Goal: Task Accomplishment & Management: Use online tool/utility

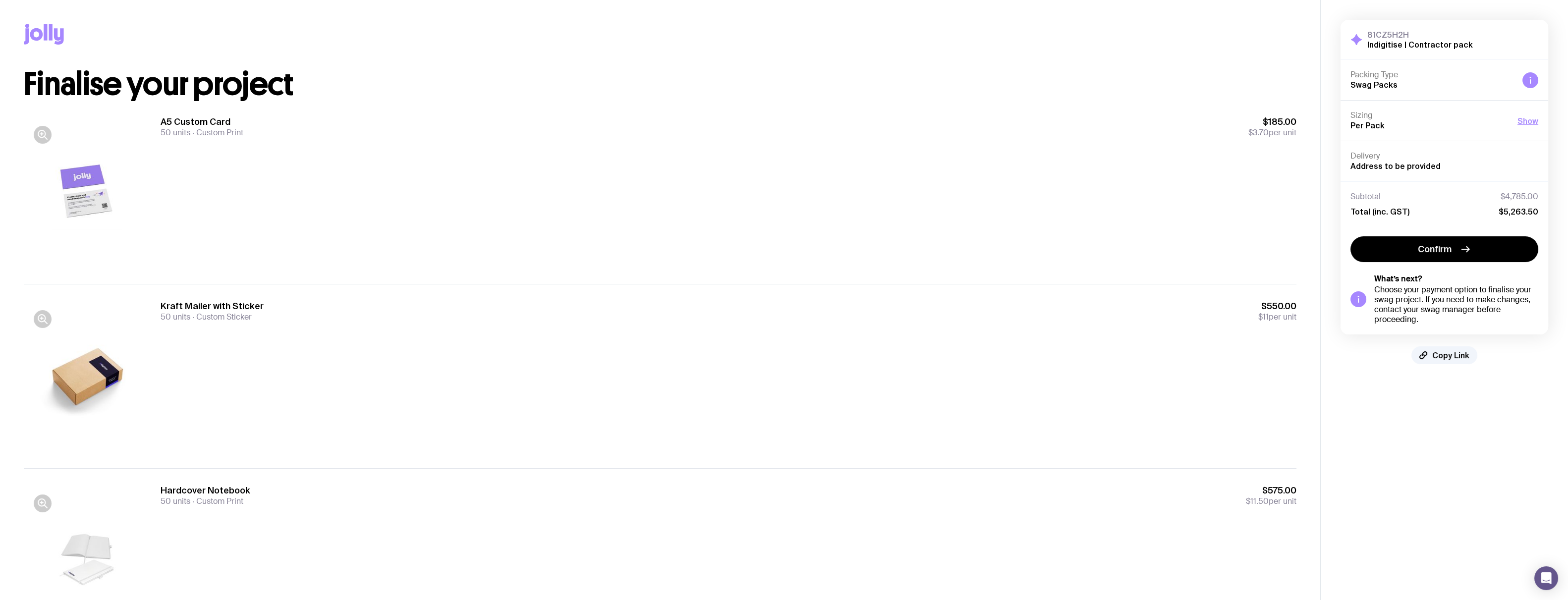
click at [91, 219] on div at bounding box center [87, 192] width 127 height 152
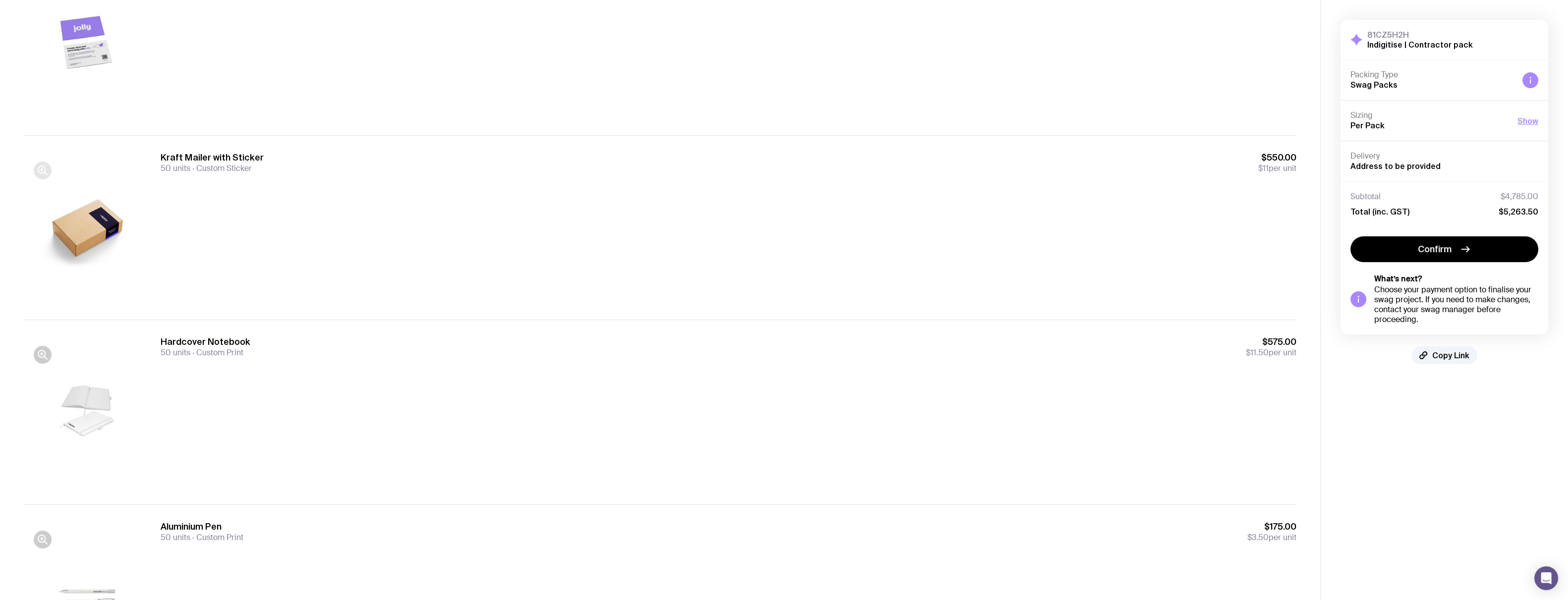
click at [41, 170] on icon "button" at bounding box center [43, 170] width 12 height 12
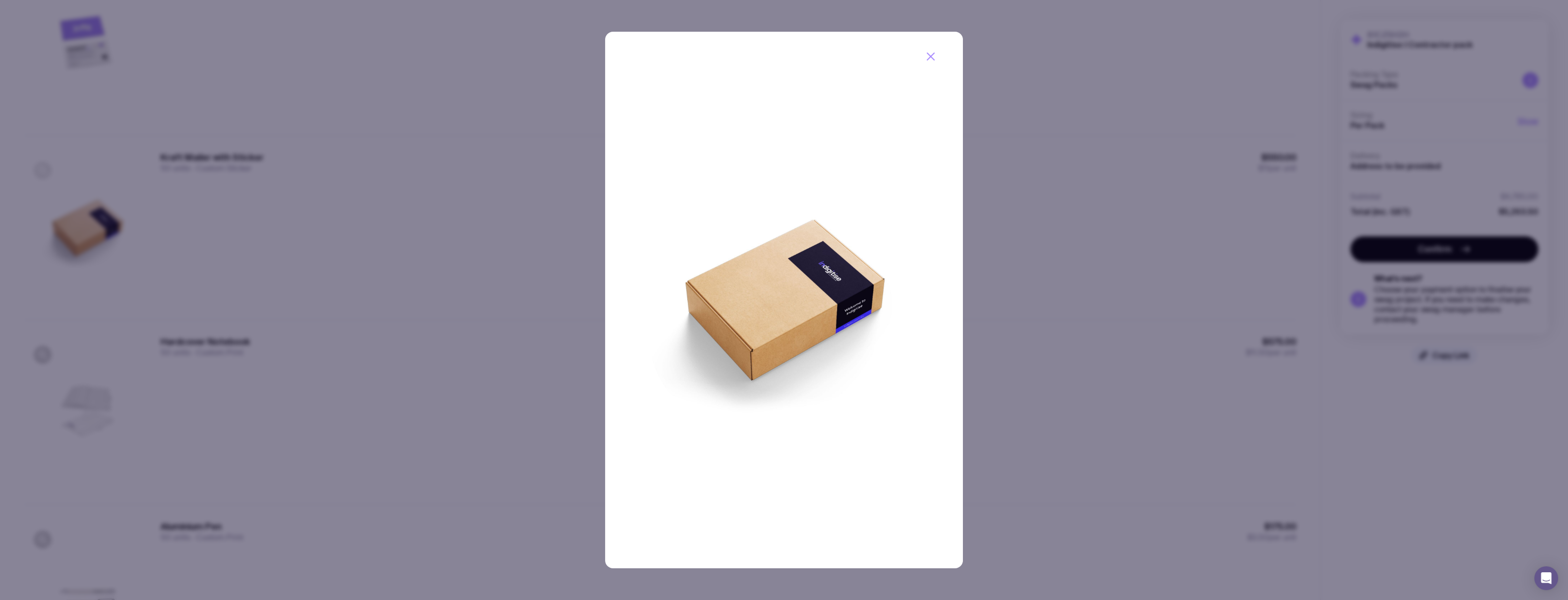
click at [41, 170] on div at bounding box center [784, 300] width 1568 height 600
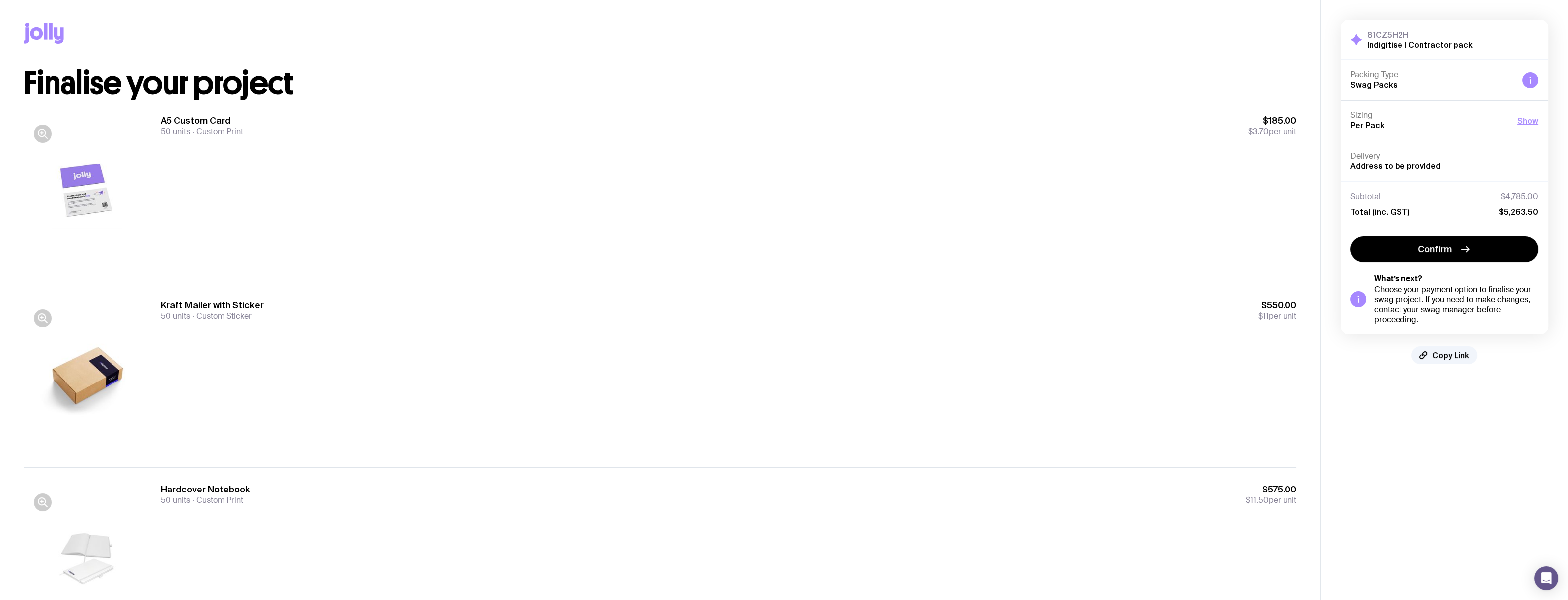
scroll to position [0, 0]
click at [39, 132] on icon "button" at bounding box center [41, 133] width 7 height 7
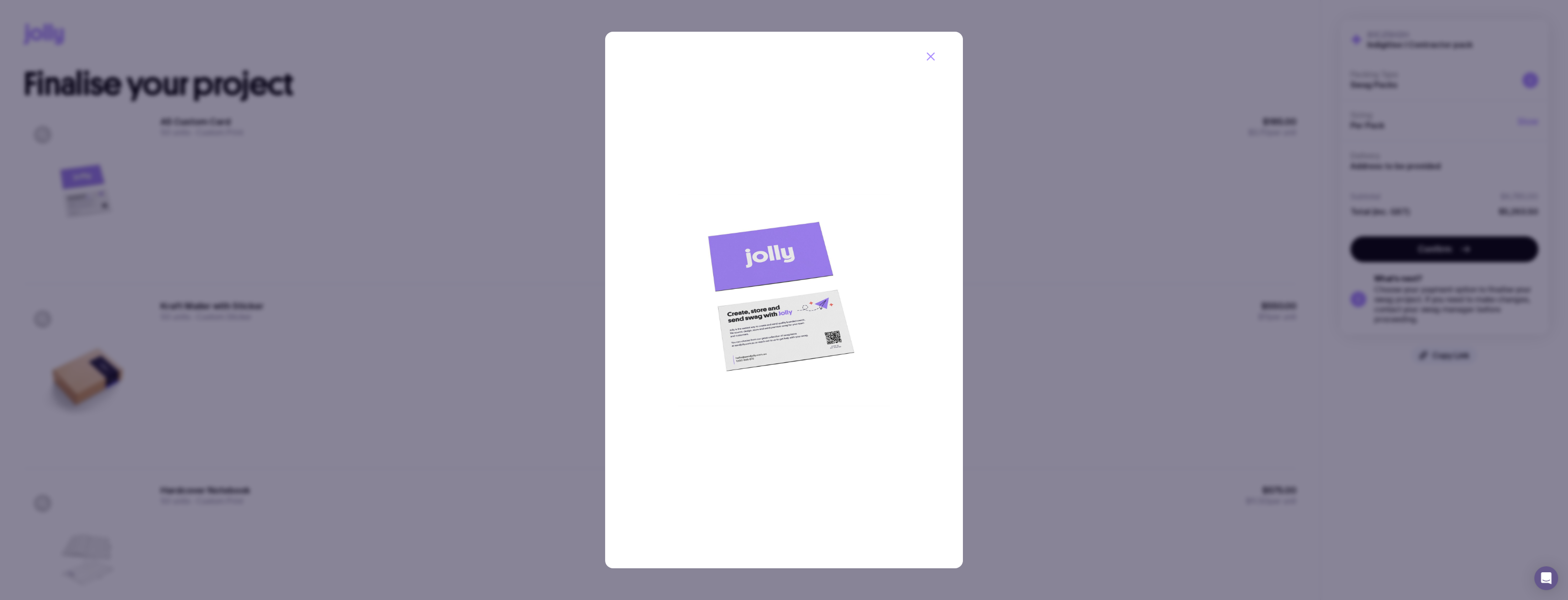
drag, startPoint x: 931, startPoint y: 56, endPoint x: 758, endPoint y: 271, distance: 276.0
click at [373, 255] on div at bounding box center [784, 300] width 358 height 537
click at [373, 55] on button "button" at bounding box center [931, 57] width 26 height 26
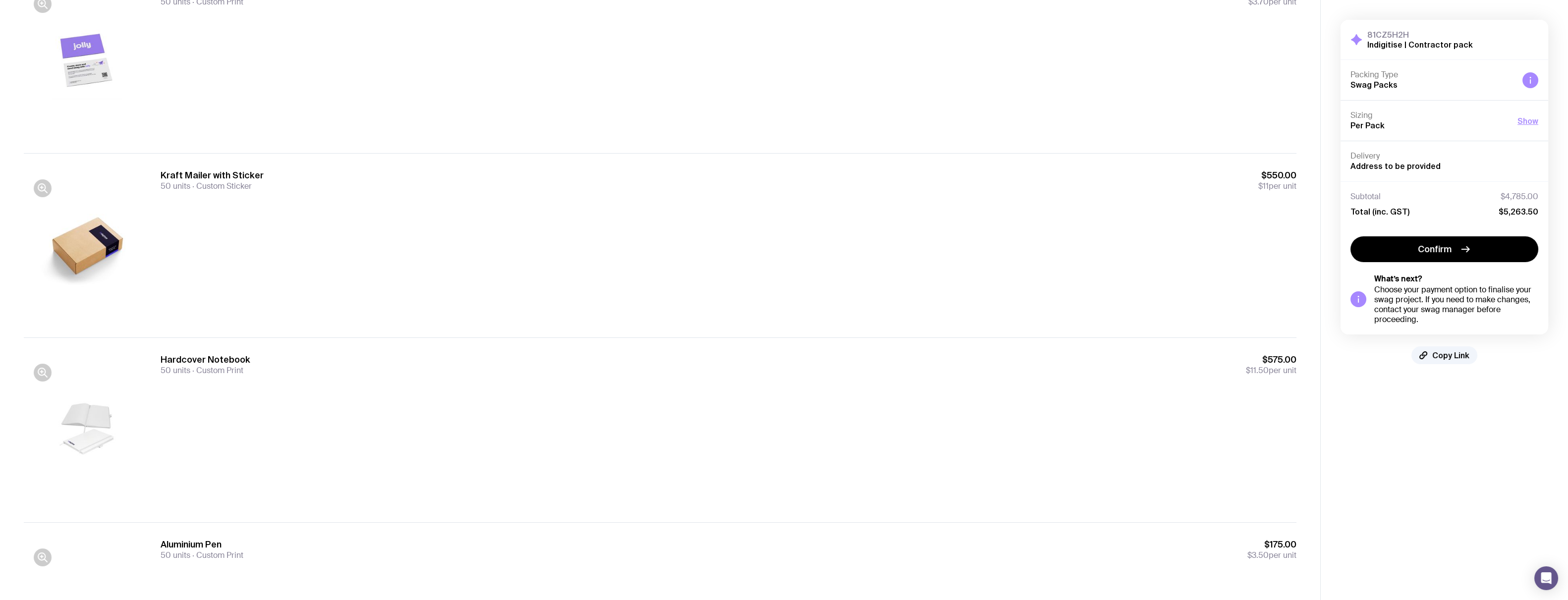
scroll to position [148, 0]
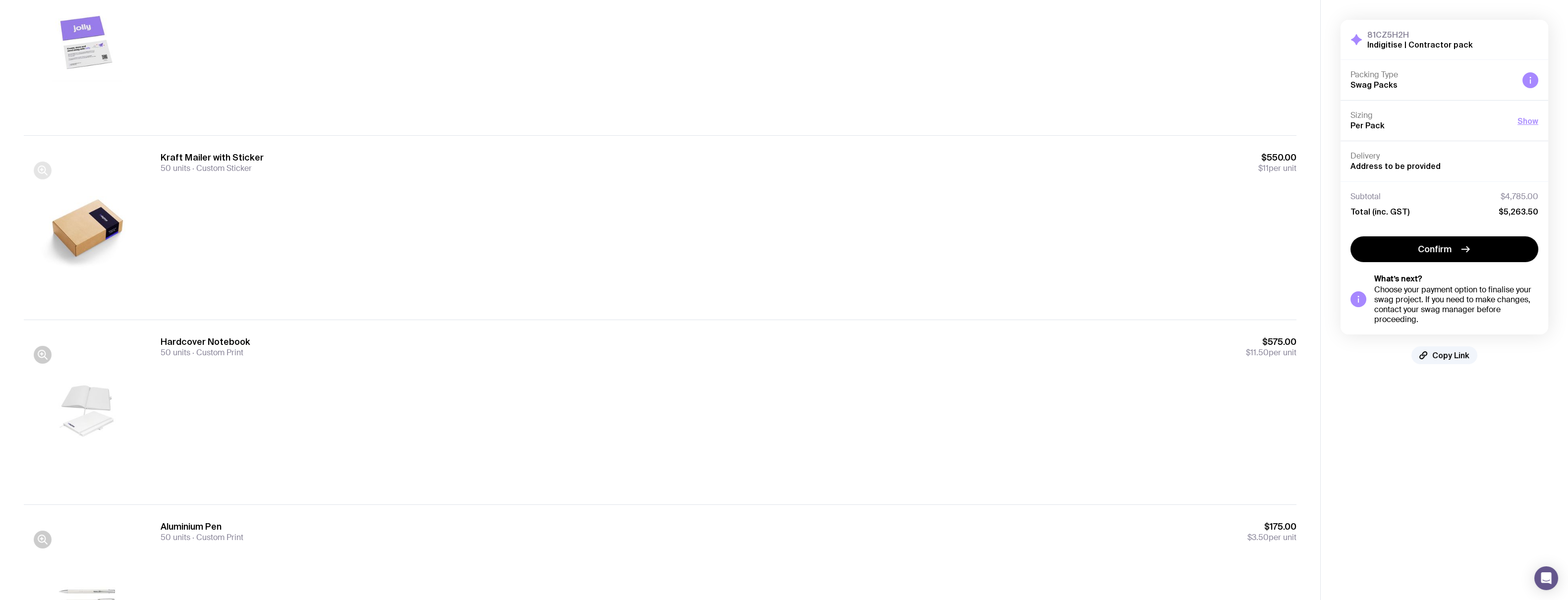
click at [41, 170] on icon "button" at bounding box center [43, 170] width 12 height 12
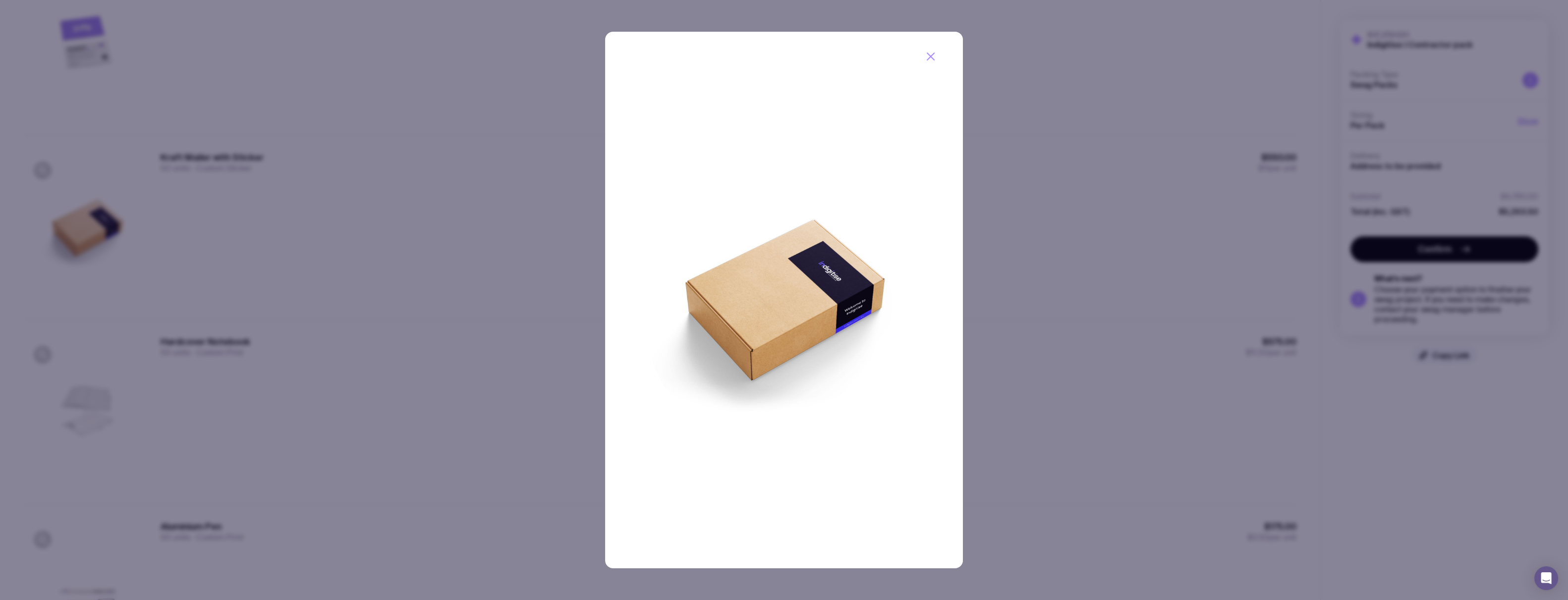
click at [373, 56] on icon "button" at bounding box center [931, 57] width 12 height 12
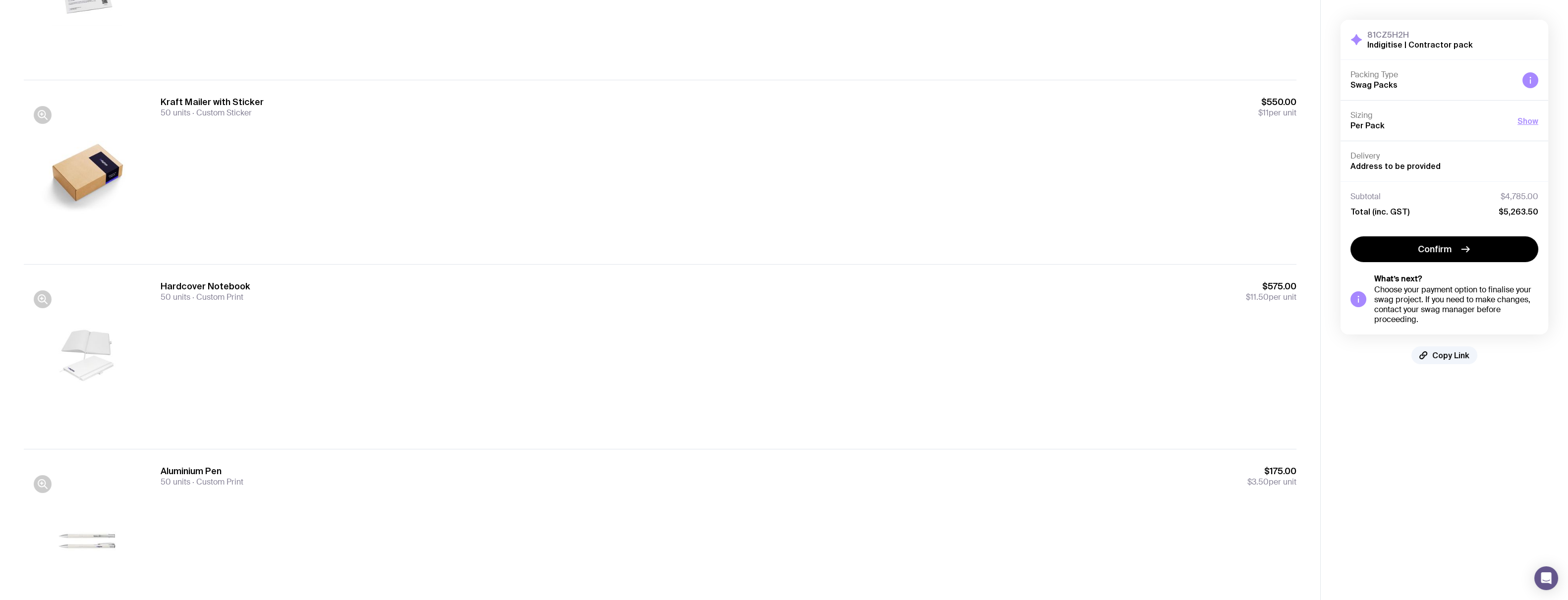
scroll to position [297, 0]
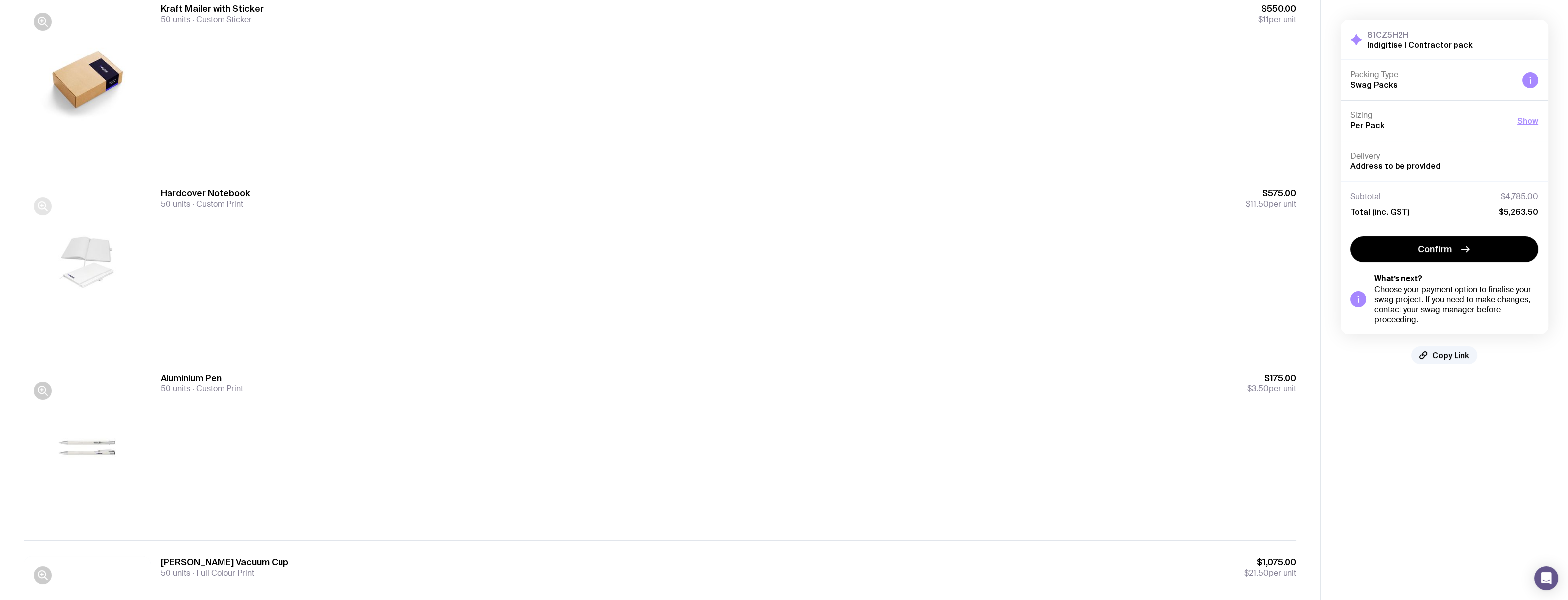
click at [39, 206] on icon "button" at bounding box center [43, 206] width 12 height 12
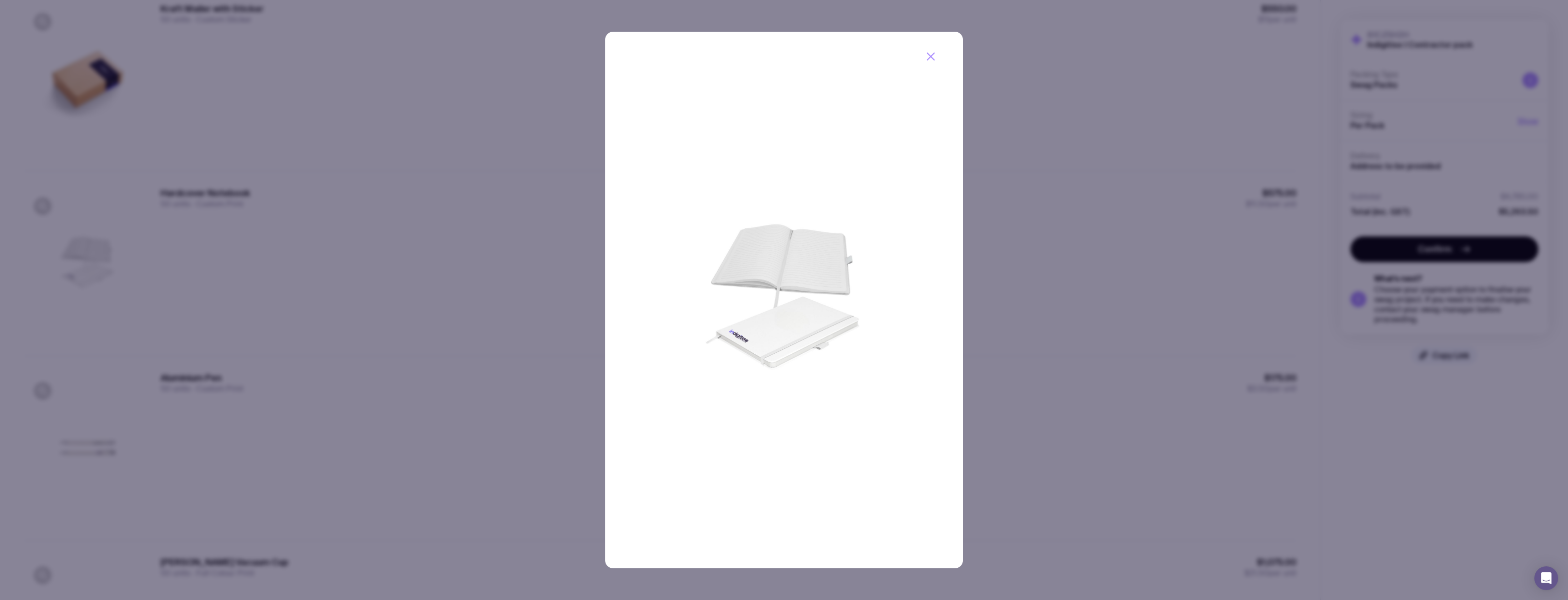
click at [373, 56] on icon "button" at bounding box center [931, 57] width 12 height 12
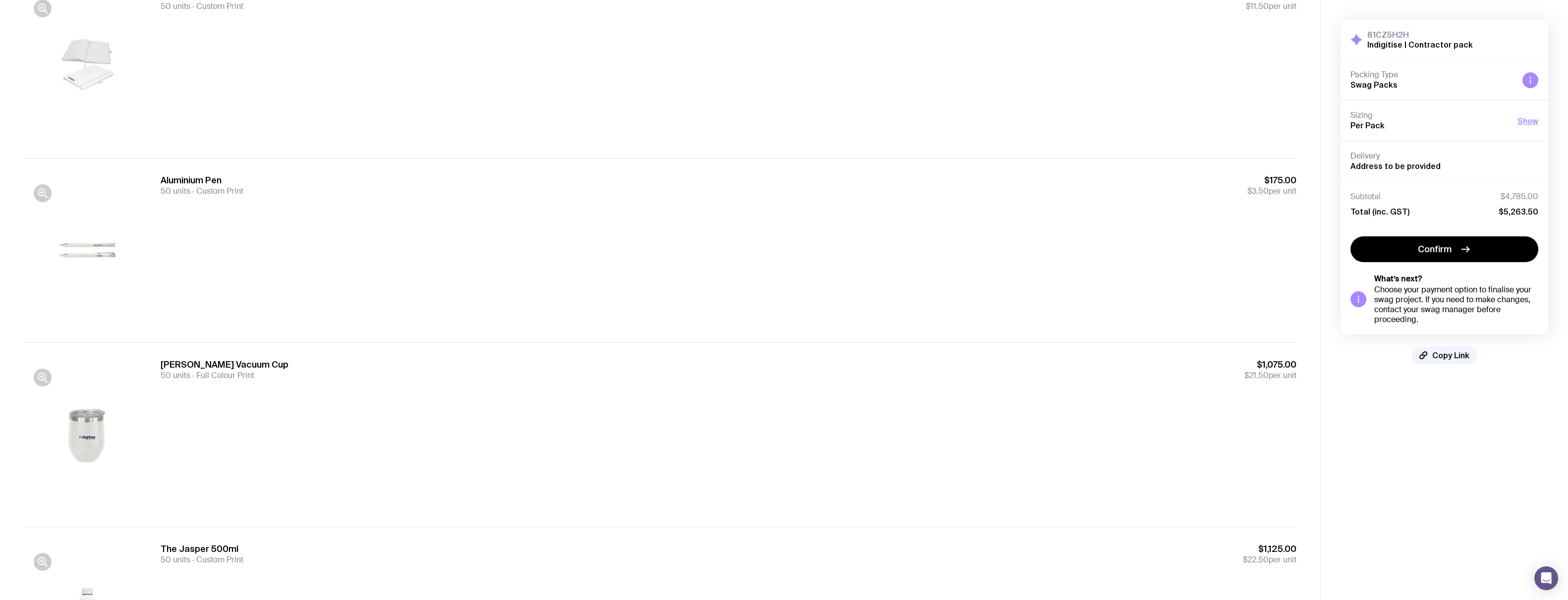
scroll to position [545, 0]
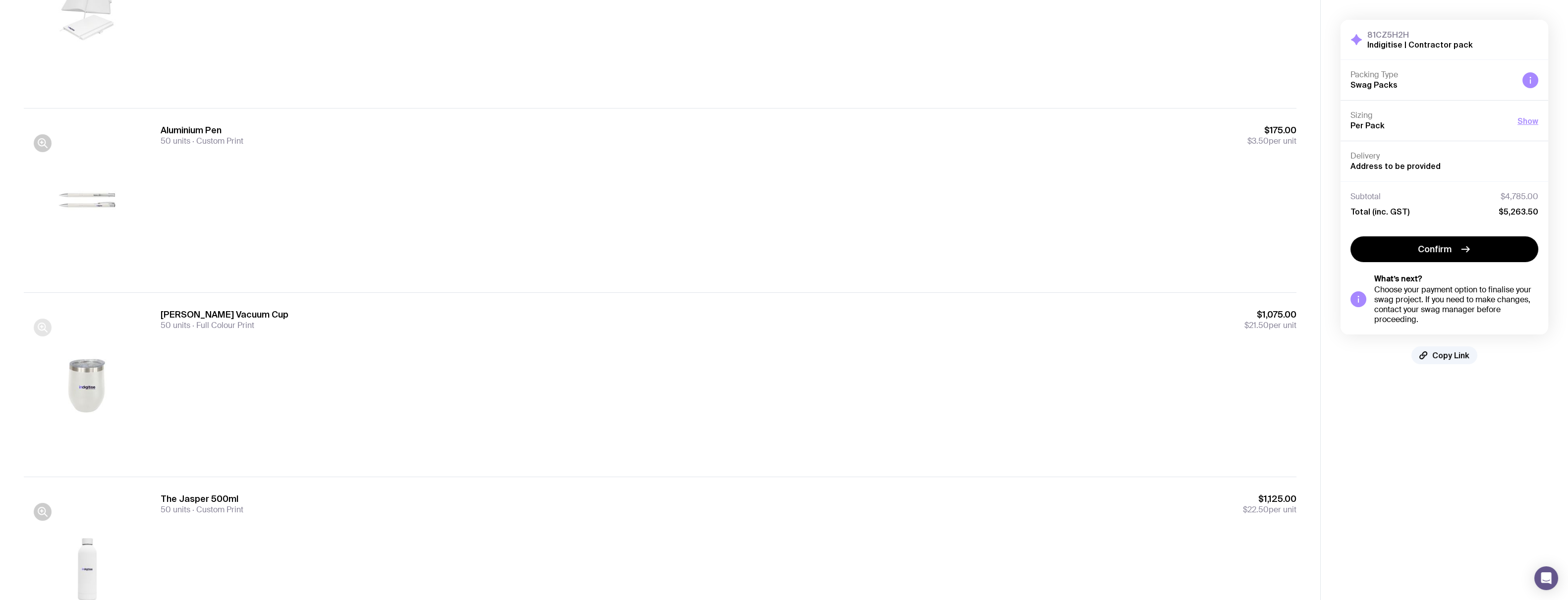
click at [35, 255] on button "button" at bounding box center [42, 327] width 18 height 18
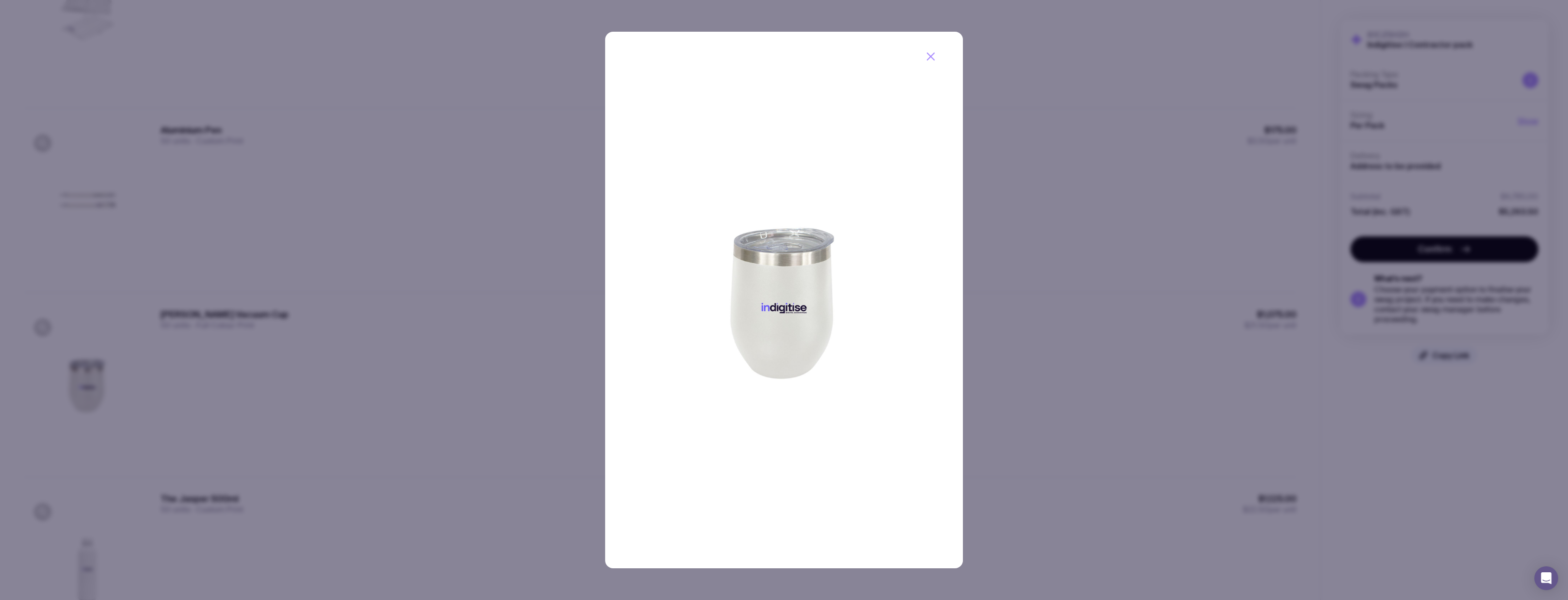
click at [373, 57] on icon "button" at bounding box center [930, 56] width 7 height 7
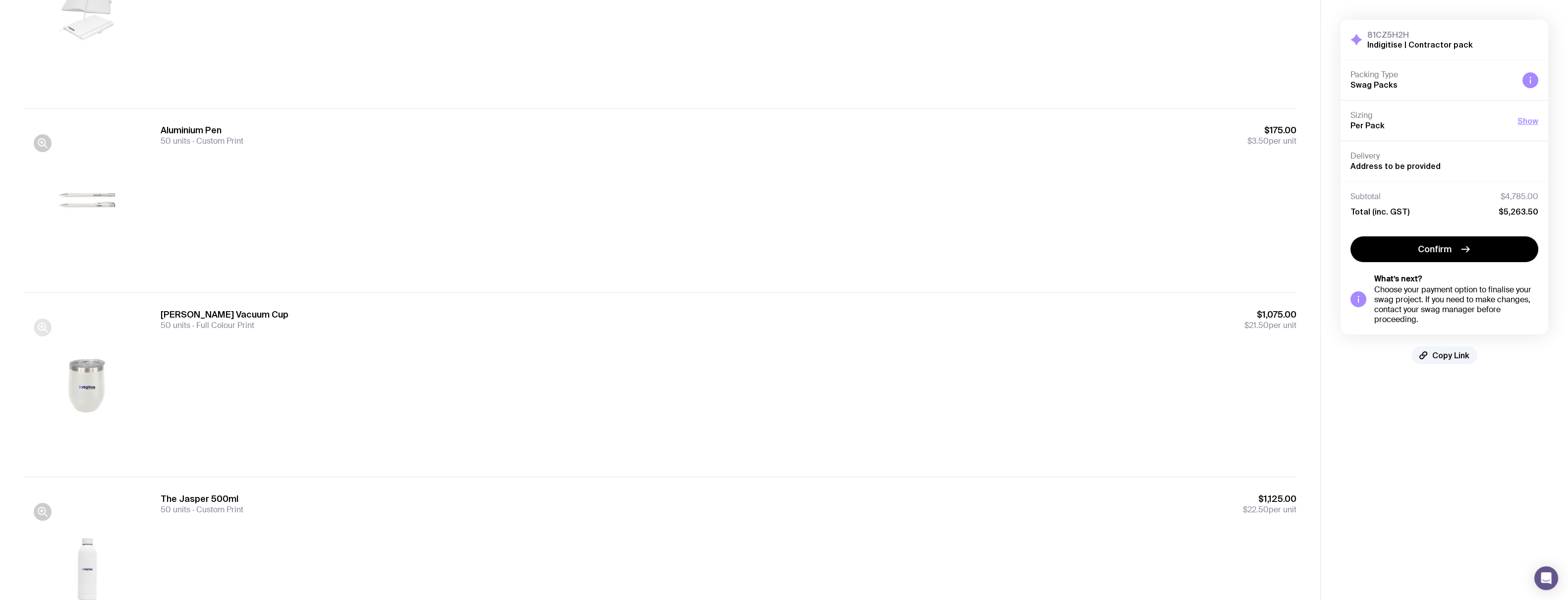
click at [42, 255] on icon "button" at bounding box center [43, 327] width 12 height 12
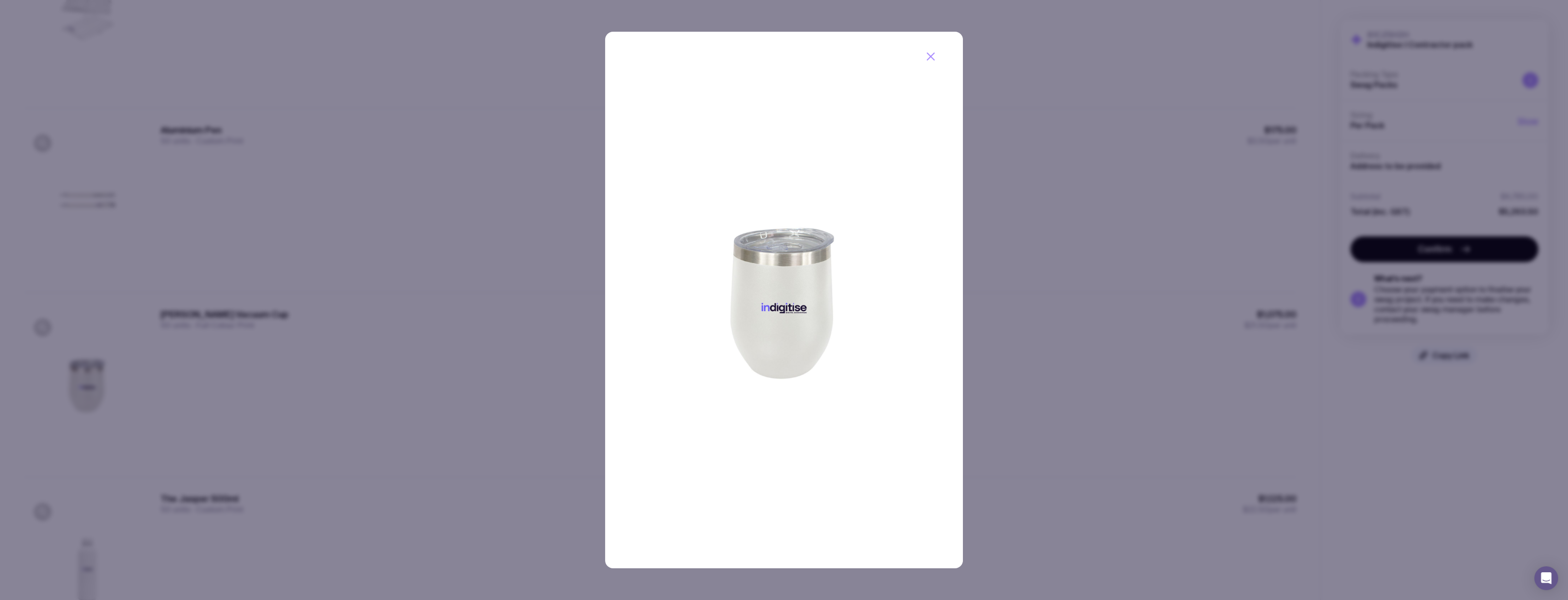
click at [373, 57] on icon "button" at bounding box center [930, 56] width 7 height 7
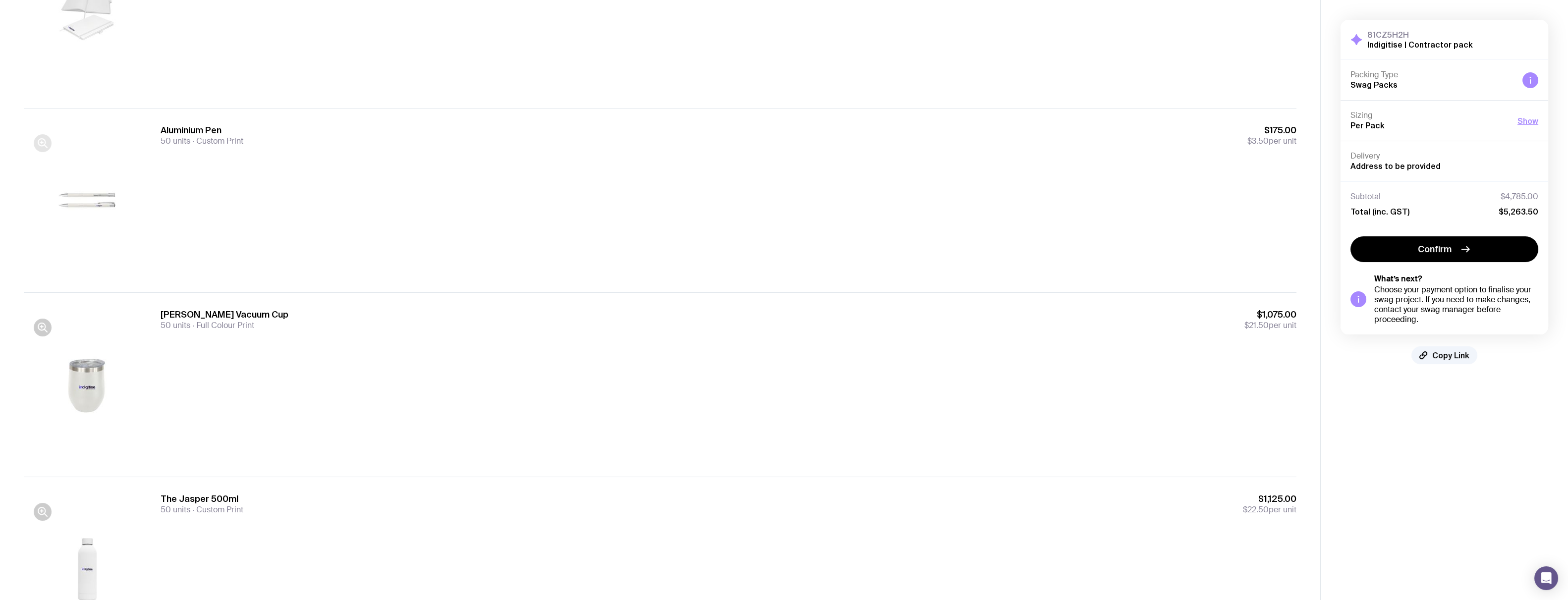
click at [43, 145] on icon "button" at bounding box center [43, 144] width 12 height 12
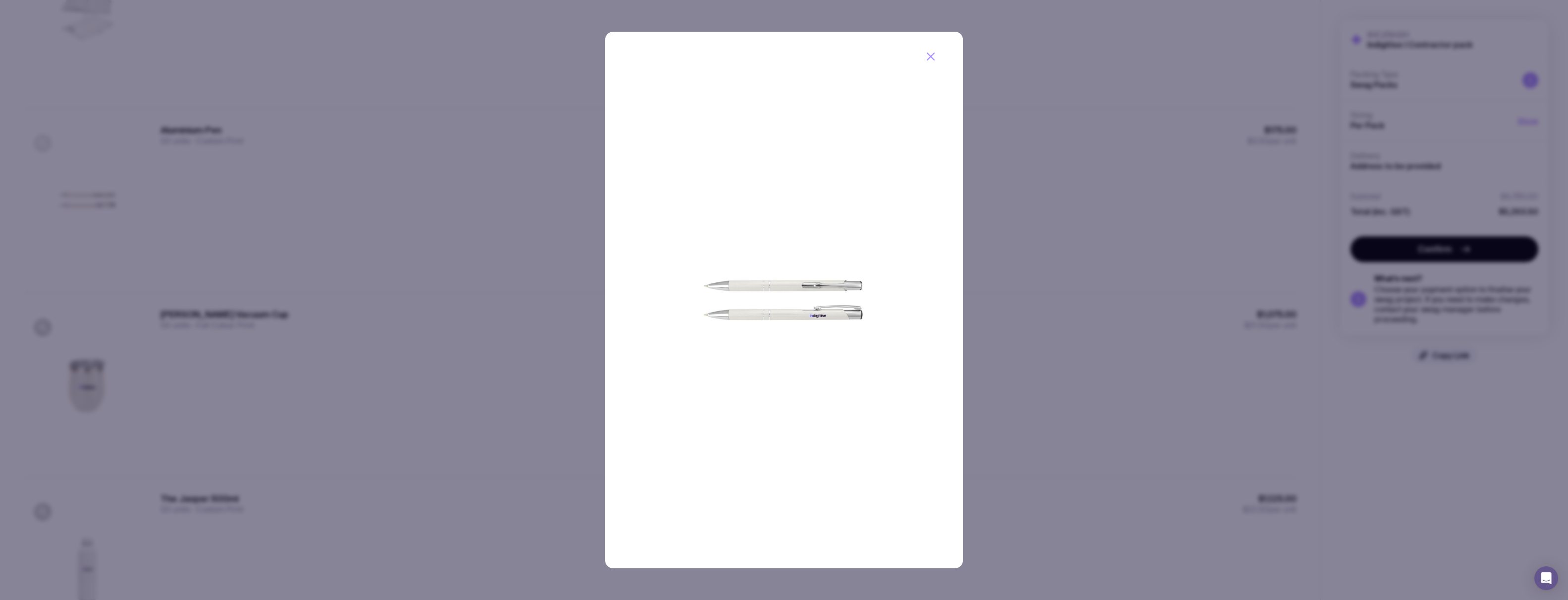
click at [43, 145] on div at bounding box center [784, 300] width 1568 height 600
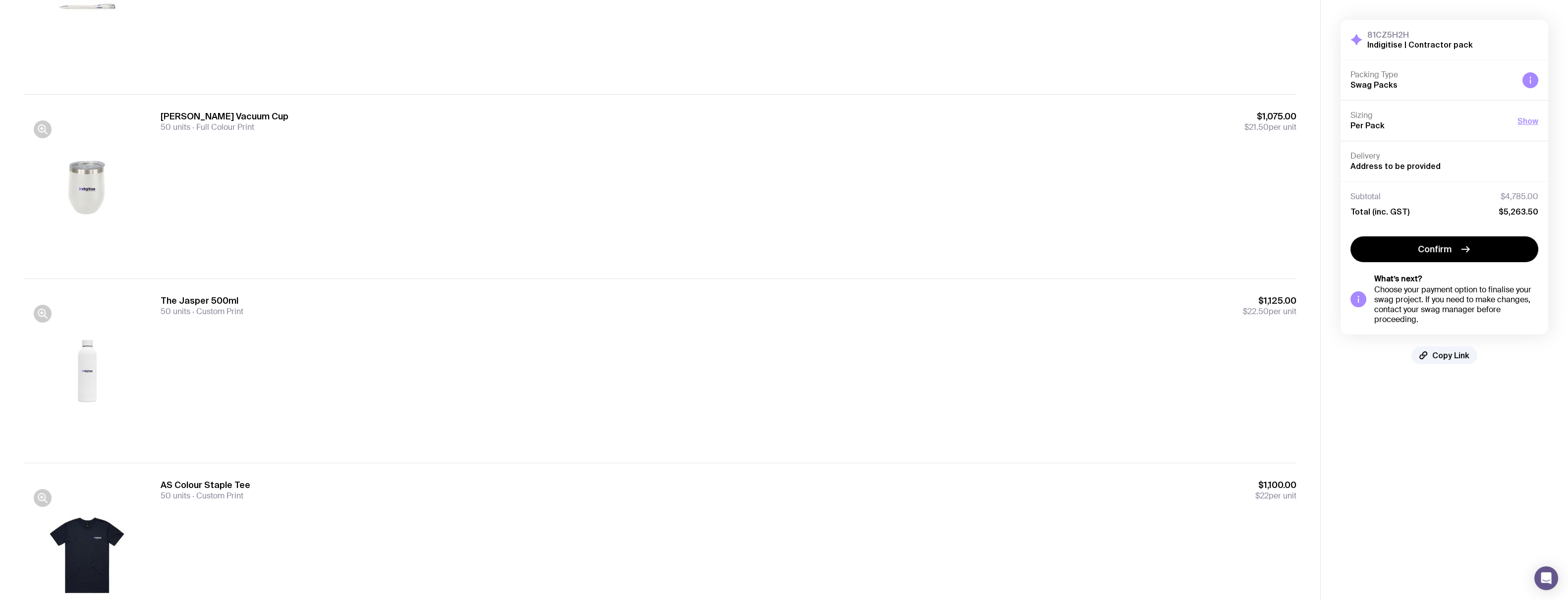
scroll to position [792, 0]
